Goal: Information Seeking & Learning: Learn about a topic

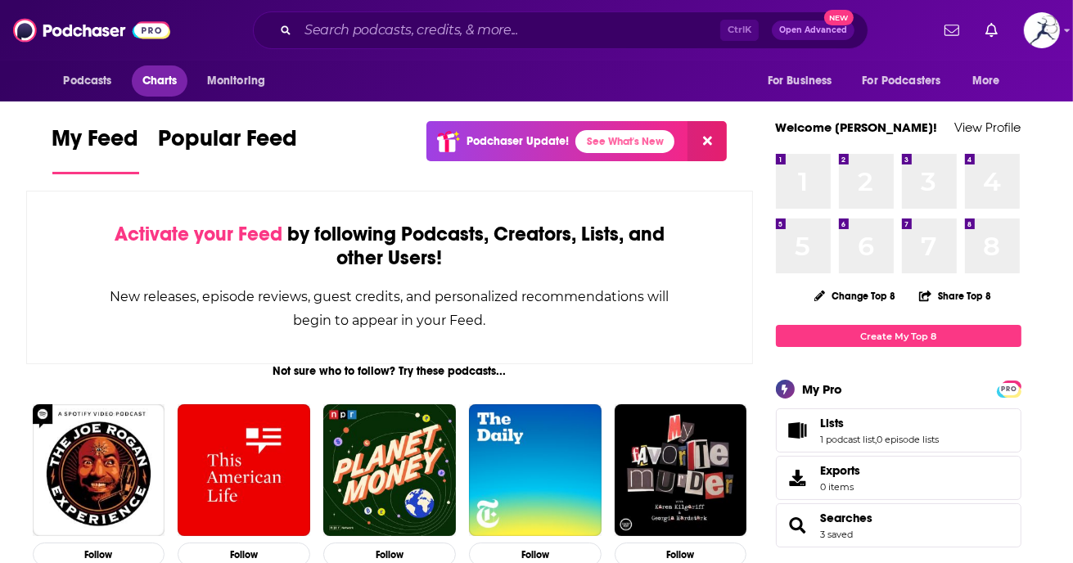
click at [165, 83] on span "Charts" at bounding box center [159, 81] width 35 height 23
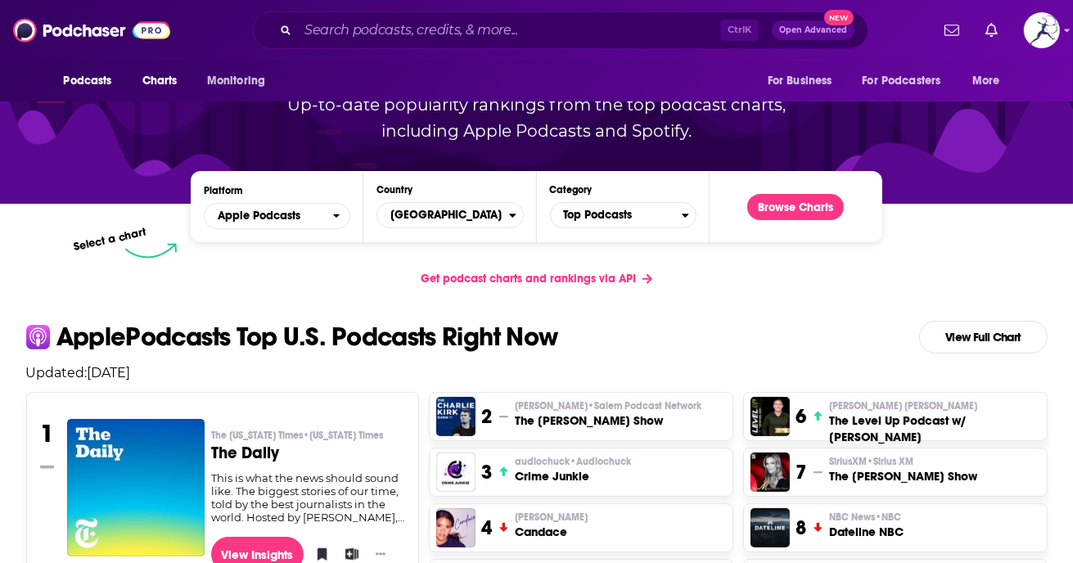
scroll to position [215, 0]
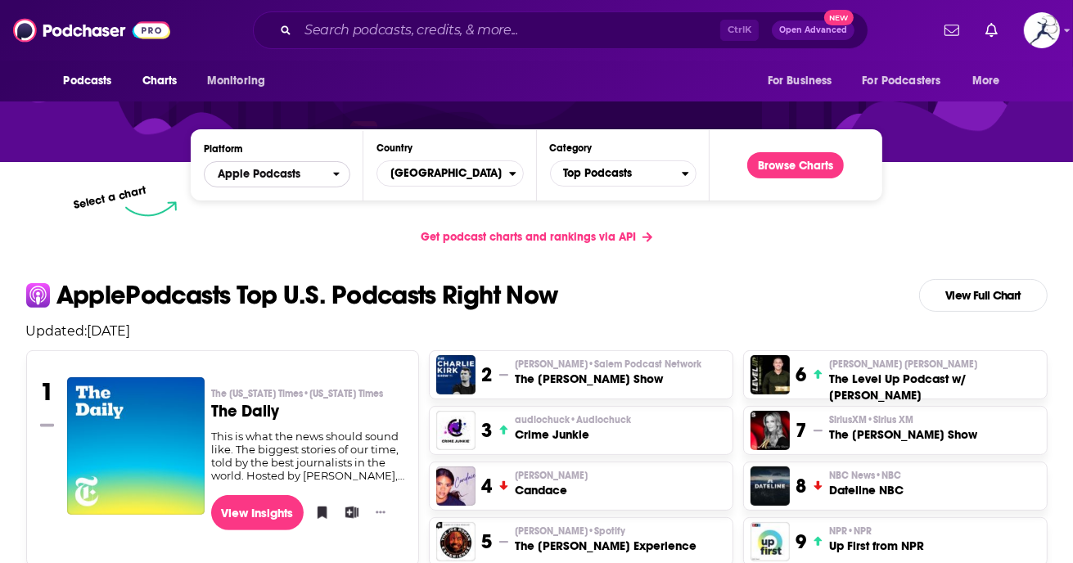
click at [275, 170] on span "Apple Podcasts" at bounding box center [259, 174] width 83 height 11
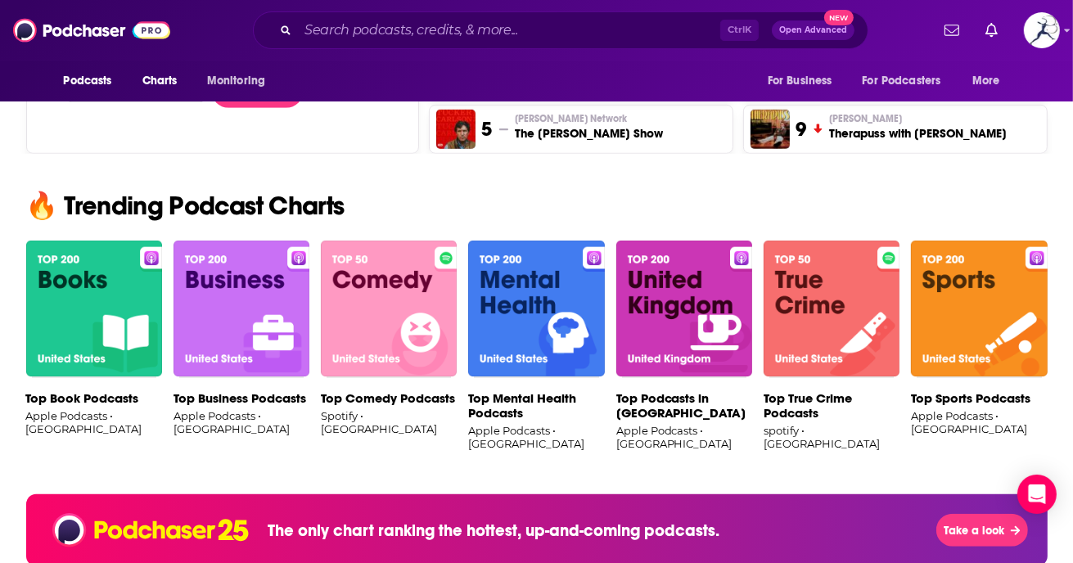
scroll to position [955, 0]
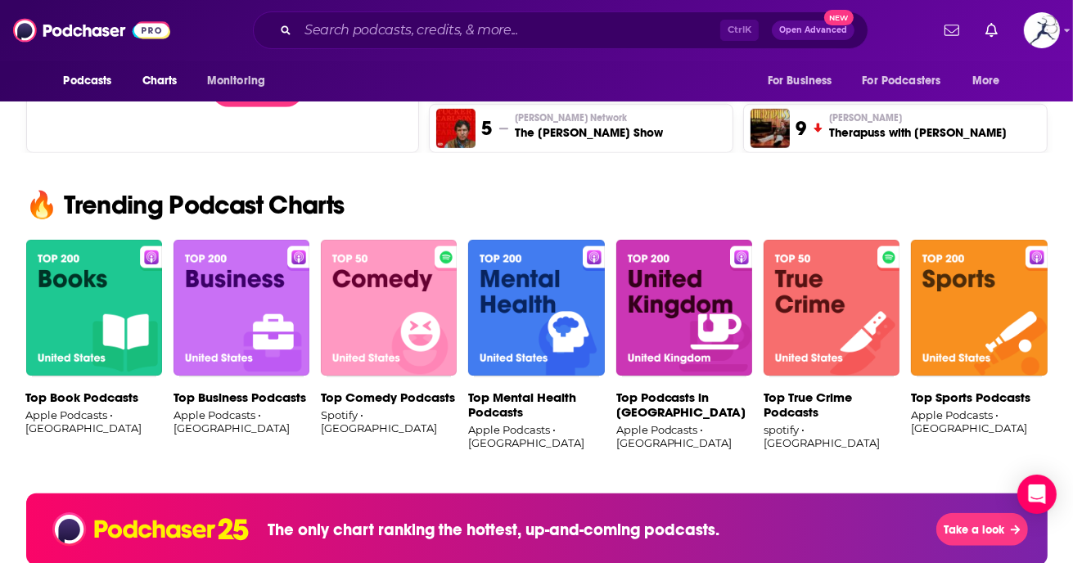
click at [63, 398] on p "Top Book Podcasts" at bounding box center [94, 397] width 136 height 15
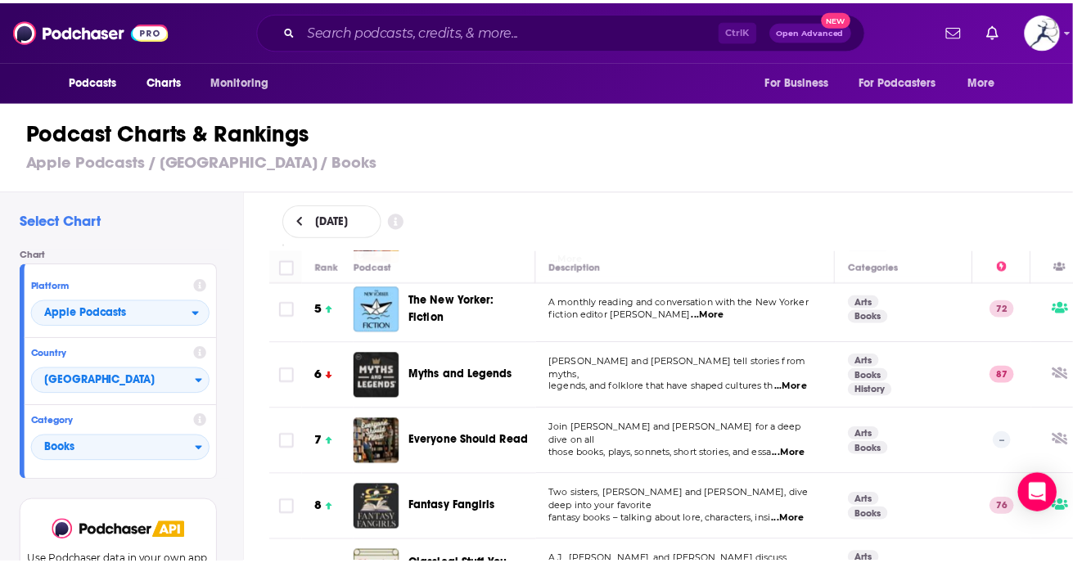
scroll to position [301, 0]
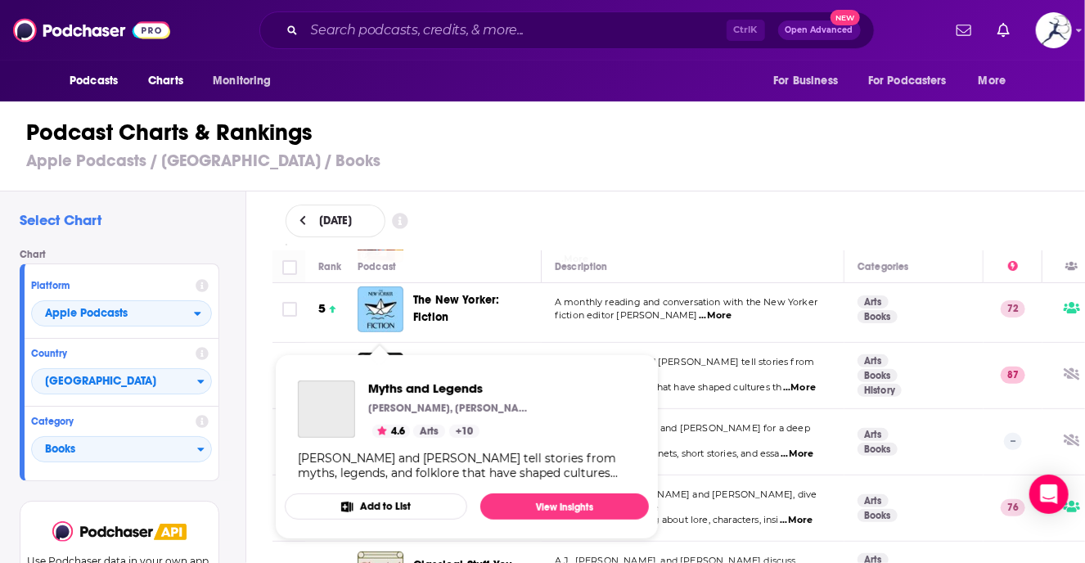
click at [380, 363] on span "Myths and Legends [PERSON_NAME], [PERSON_NAME], Nextpod 4.6 Arts + 10 [PERSON_N…" at bounding box center [467, 446] width 364 height 185
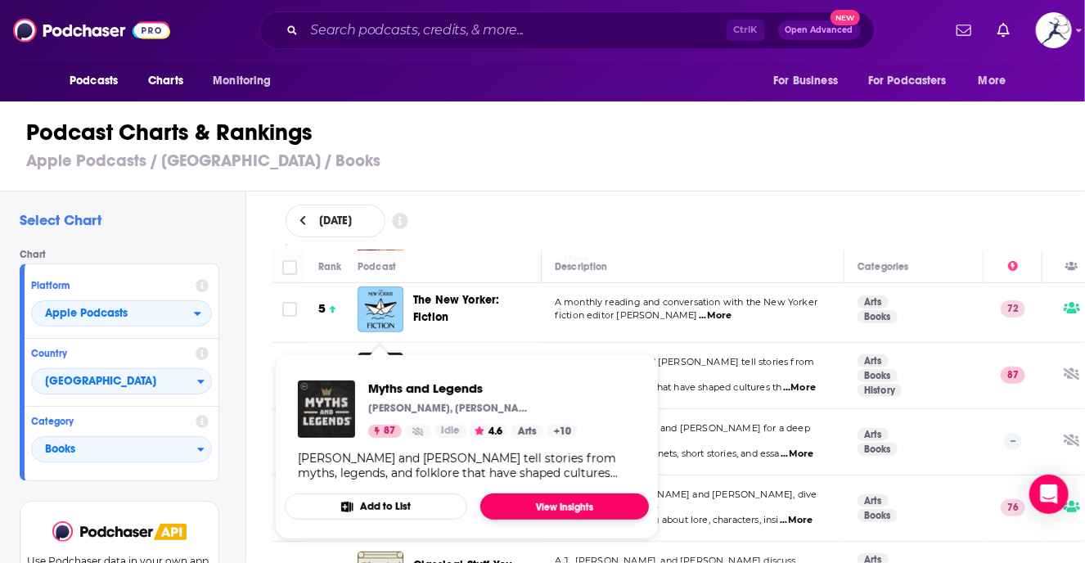
click at [566, 499] on link "View Insights" at bounding box center [564, 507] width 169 height 26
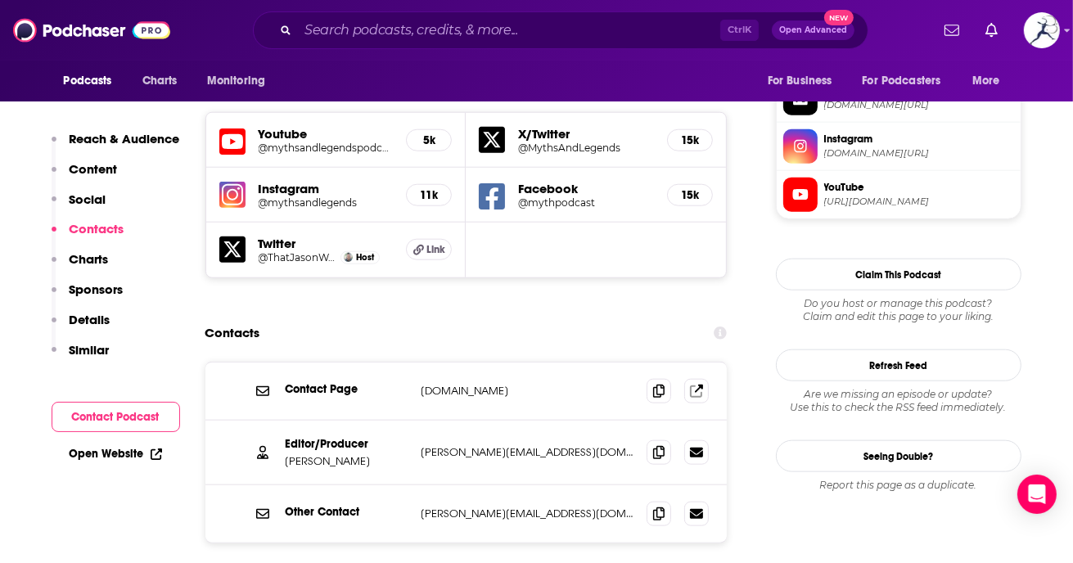
scroll to position [1462, 0]
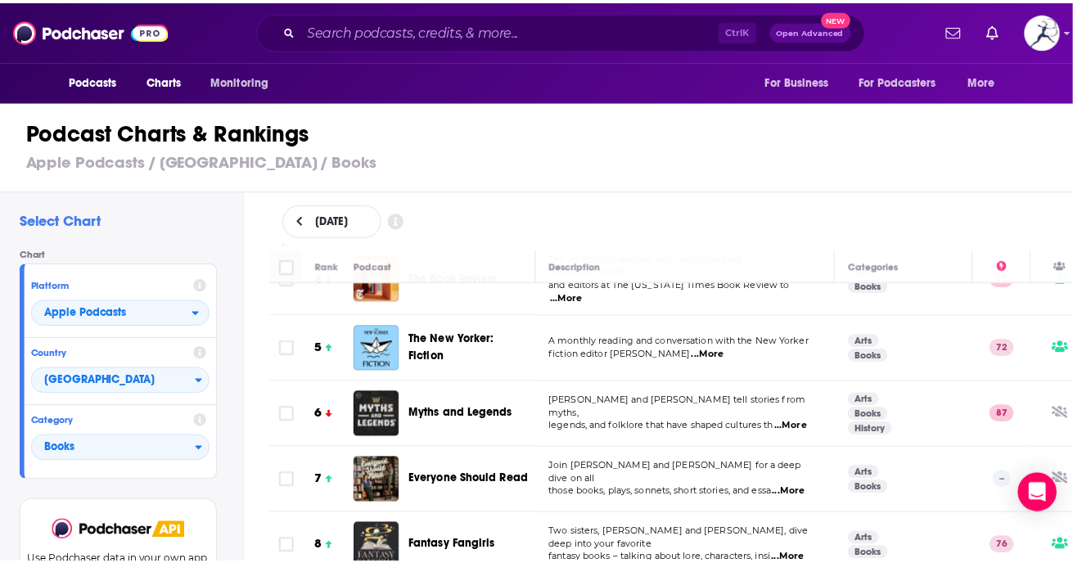
scroll to position [268, 0]
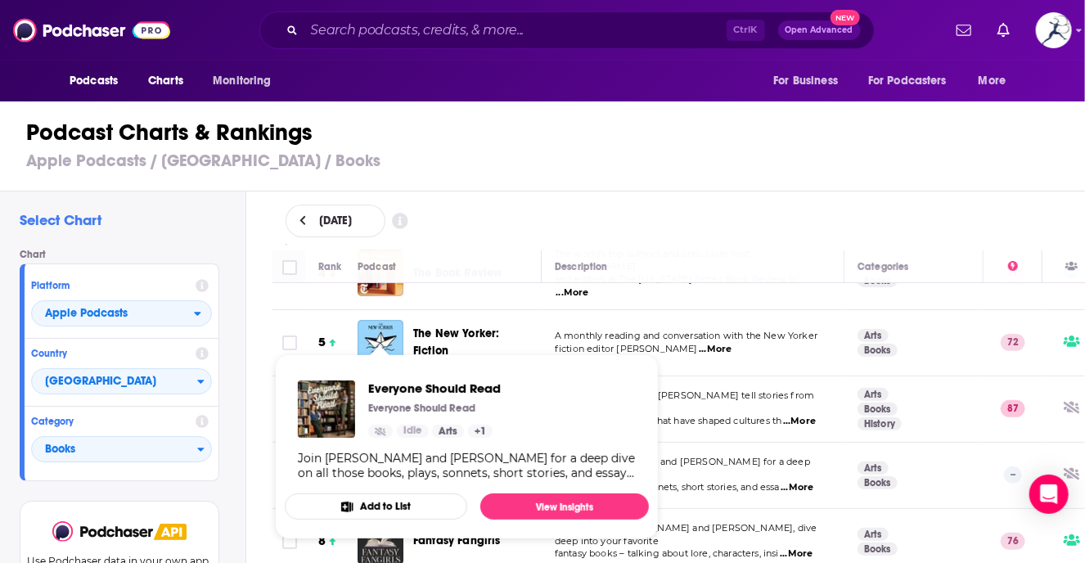
click at [388, 458] on div "Join [PERSON_NAME] and [PERSON_NAME] for a deep dive on all those books, plays,…" at bounding box center [467, 465] width 338 height 29
click at [555, 504] on link "View Insights" at bounding box center [564, 507] width 169 height 26
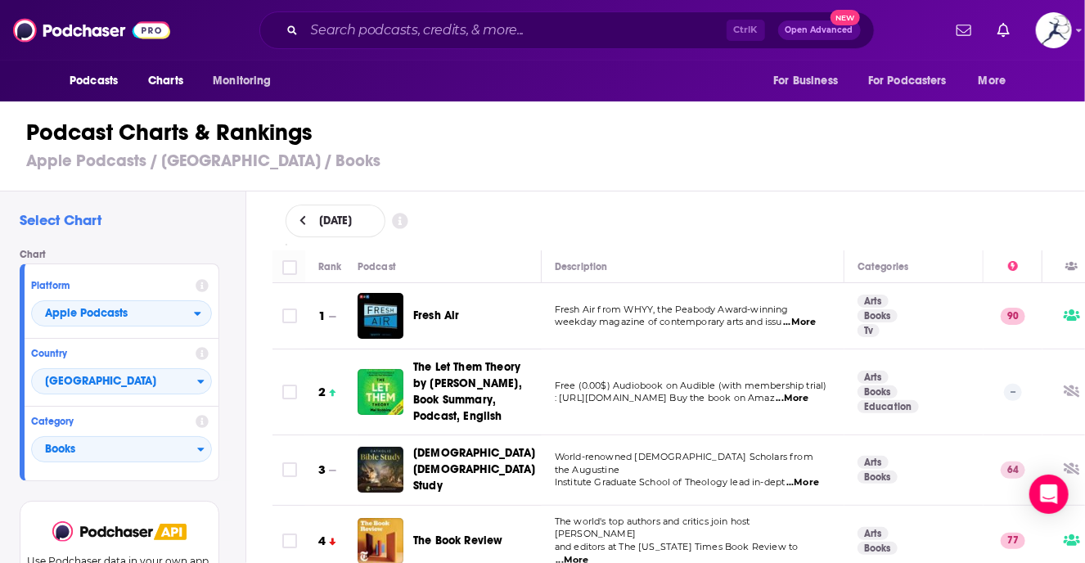
click at [707, 162] on h3 "Apple Podcasts / [GEOGRAPHIC_DATA] / Books" at bounding box center [549, 161] width 1047 height 20
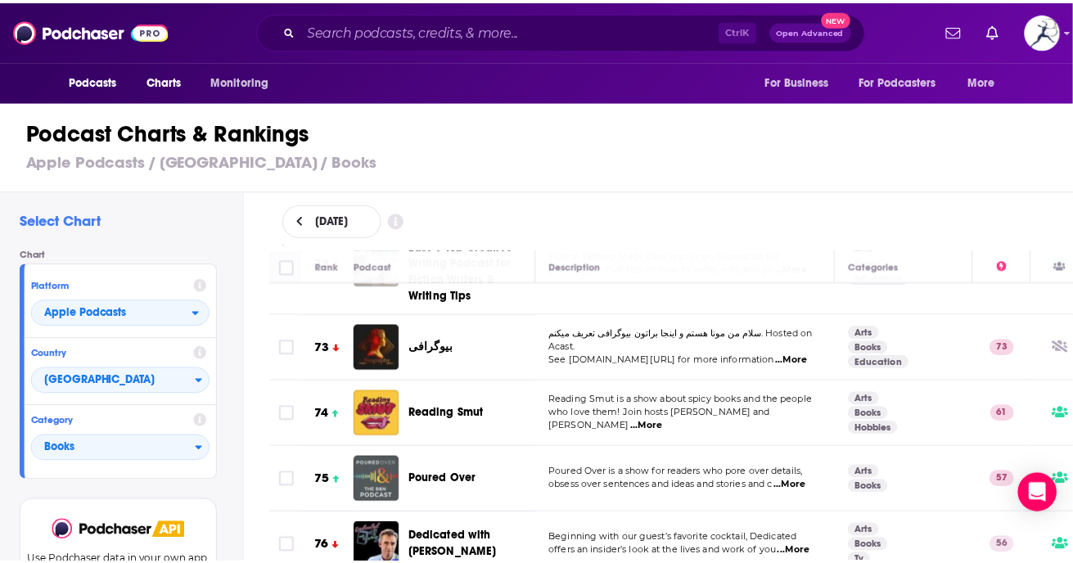
scroll to position [4900, 0]
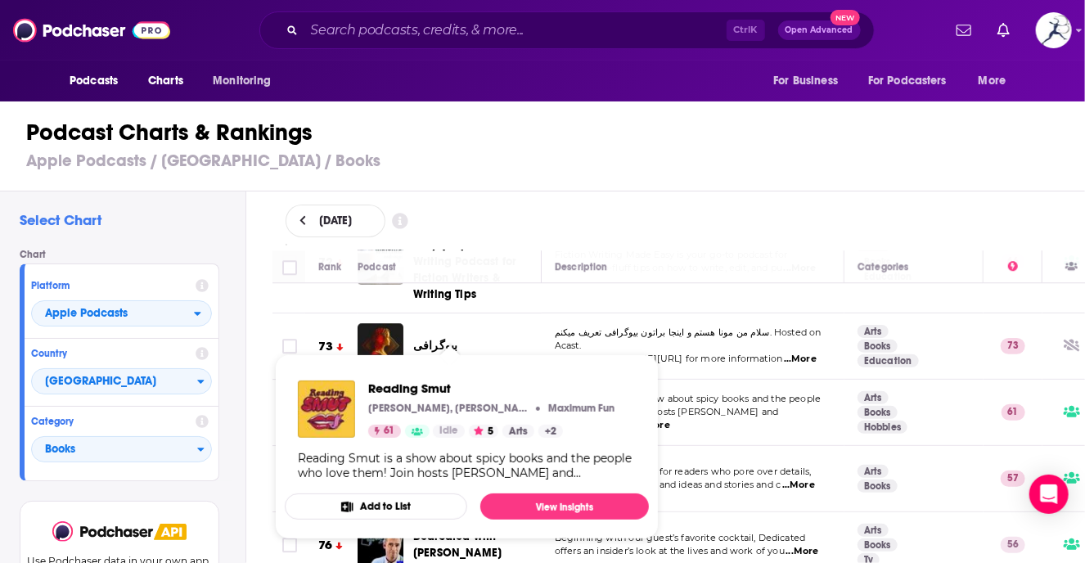
click at [458, 405] on span "Reading Smut" at bounding box center [450, 412] width 75 height 14
